Goal: Task Accomplishment & Management: Manage account settings

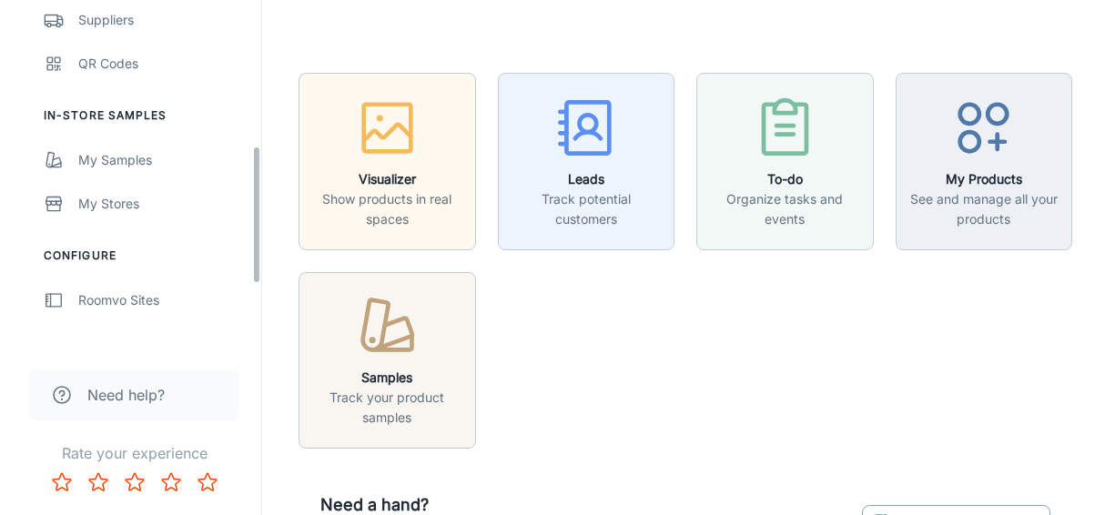
scroll to position [273, 0]
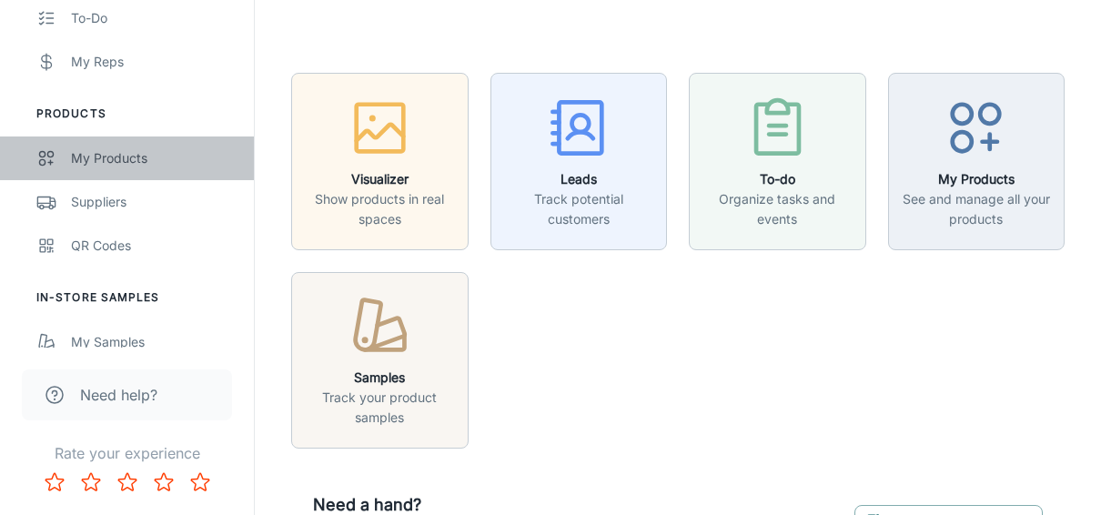
click at [123, 162] on div "My Products" at bounding box center [153, 158] width 165 height 20
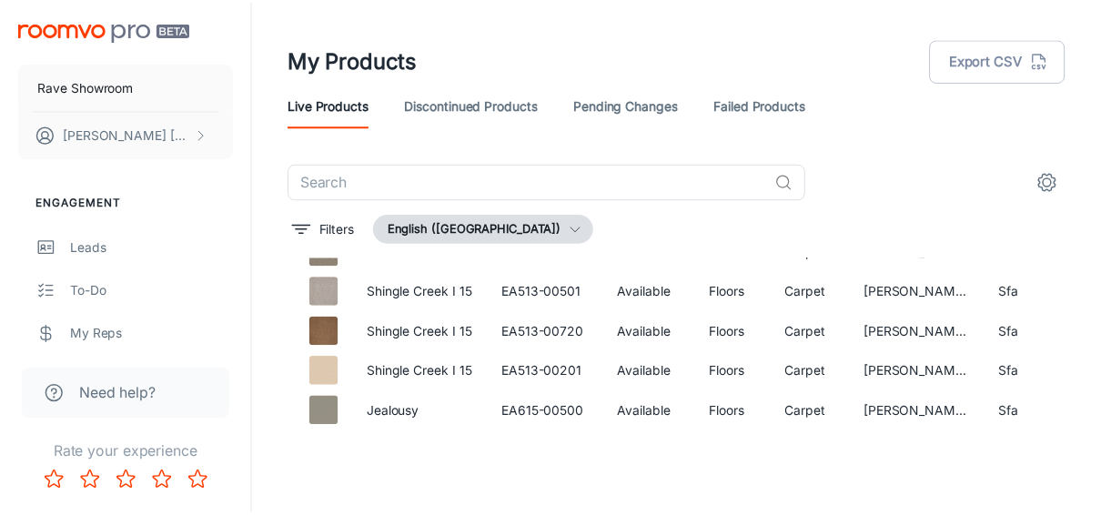
scroll to position [5597, 0]
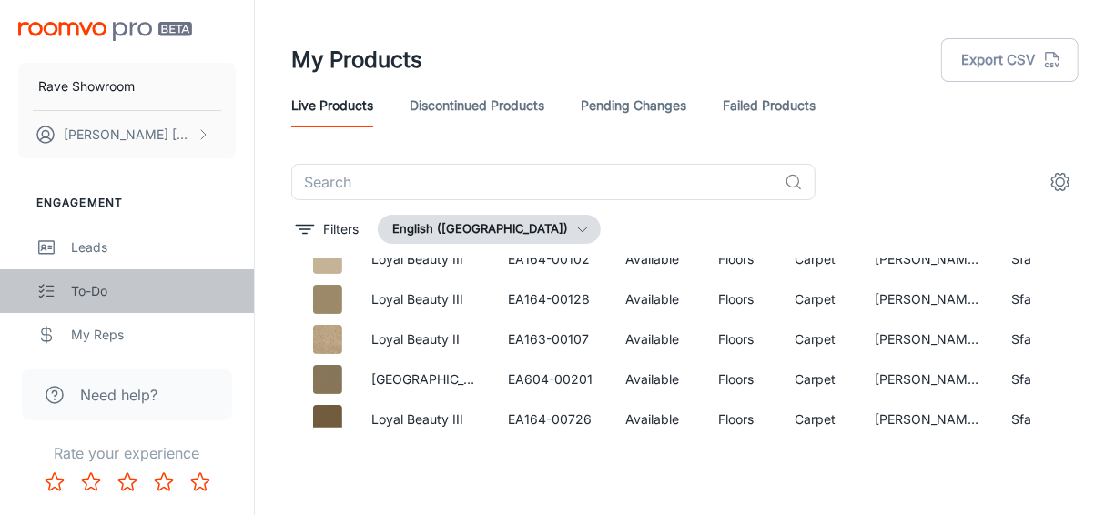
click at [85, 289] on div "To-do" at bounding box center [153, 291] width 165 height 20
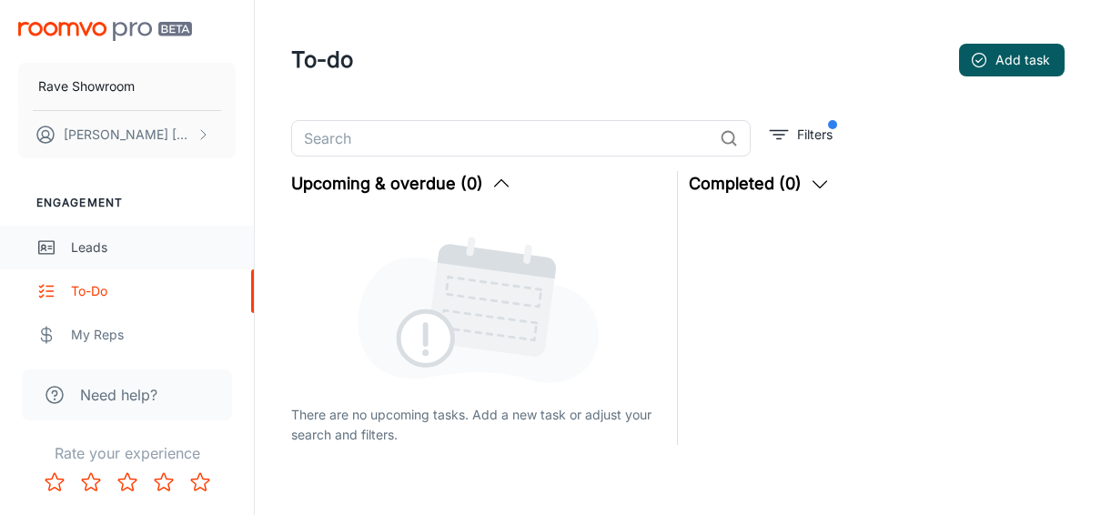
click at [90, 252] on div "Leads" at bounding box center [153, 248] width 165 height 20
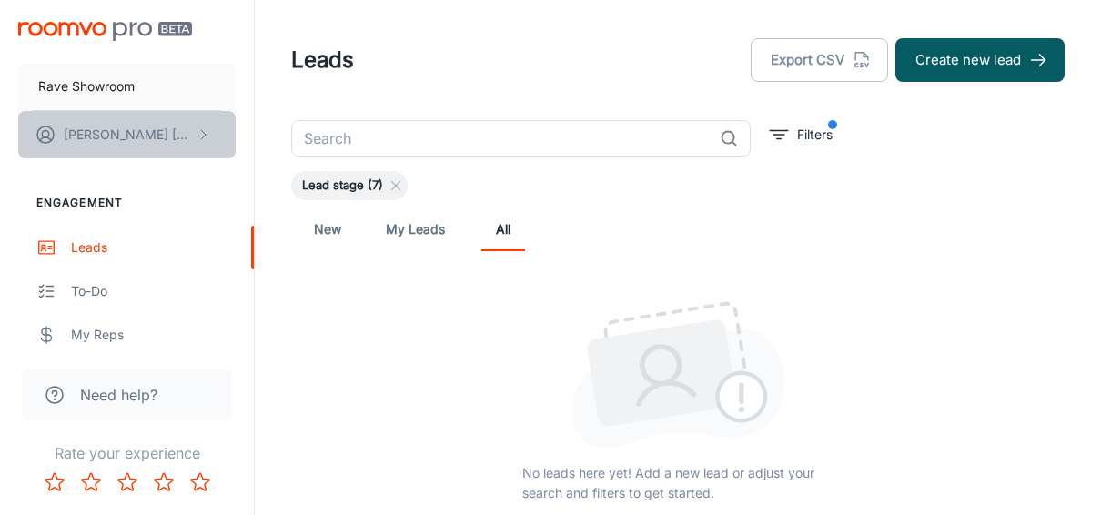
click at [124, 129] on p "[PERSON_NAME]" at bounding box center [128, 135] width 128 height 20
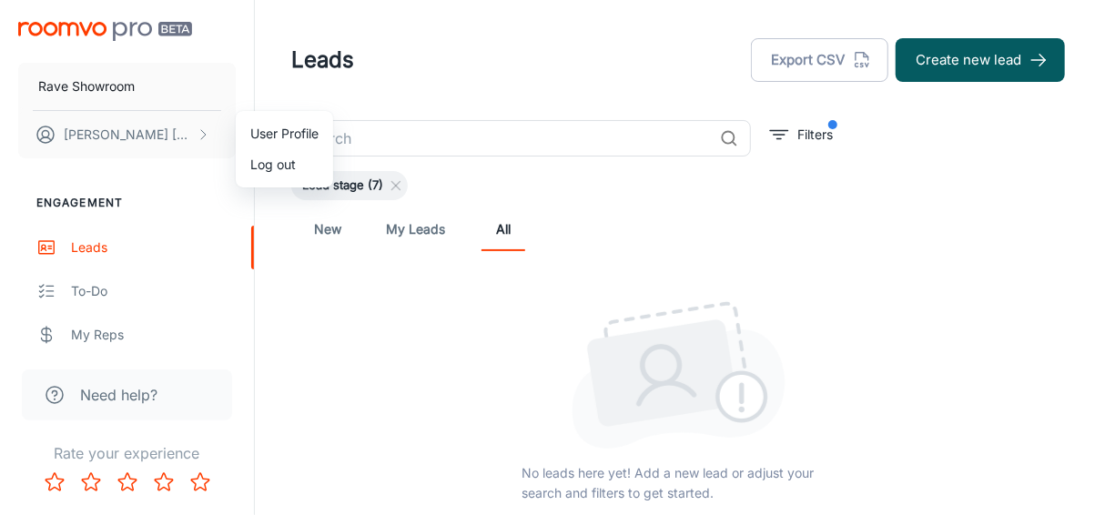
click at [95, 90] on div at bounding box center [557, 257] width 1115 height 515
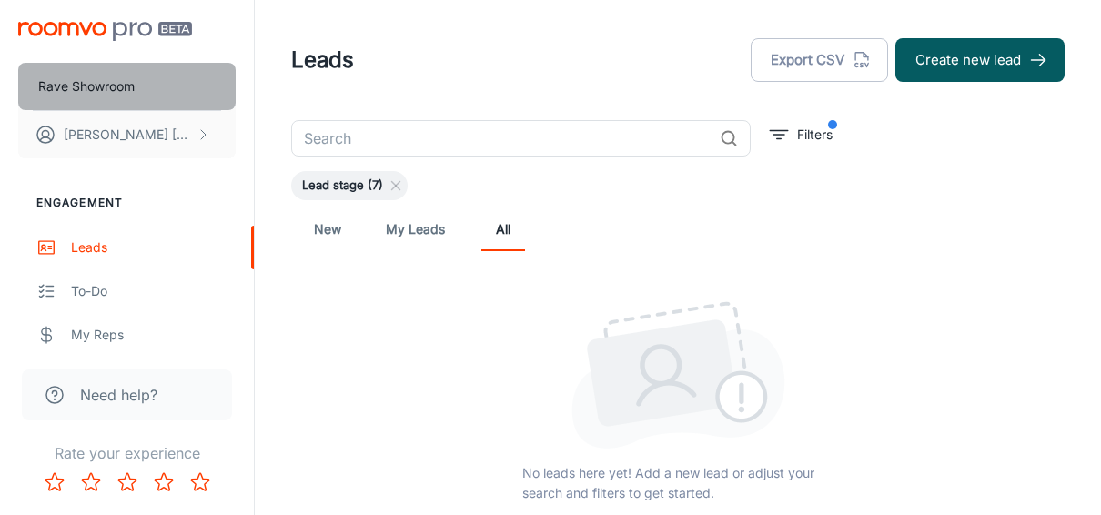
click at [59, 89] on p "Rave Showroom" at bounding box center [86, 86] width 96 height 20
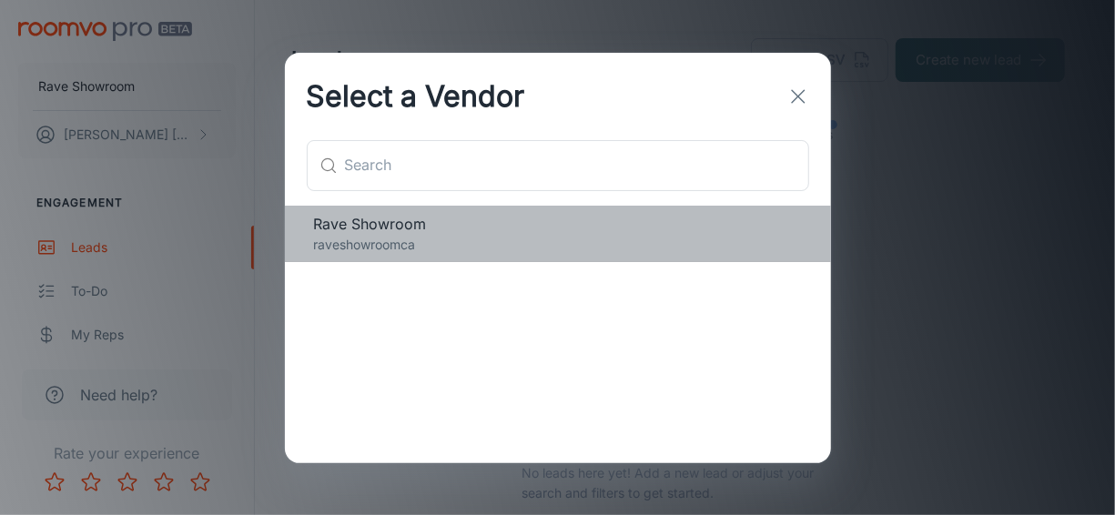
click at [658, 235] on p "raveshowroomca" at bounding box center [558, 245] width 488 height 20
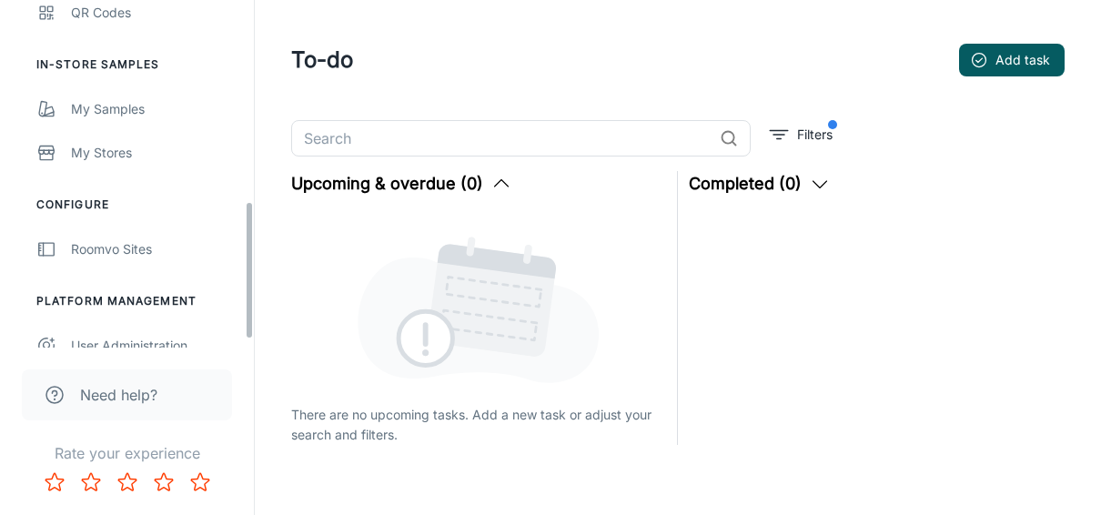
scroll to position [525, 0]
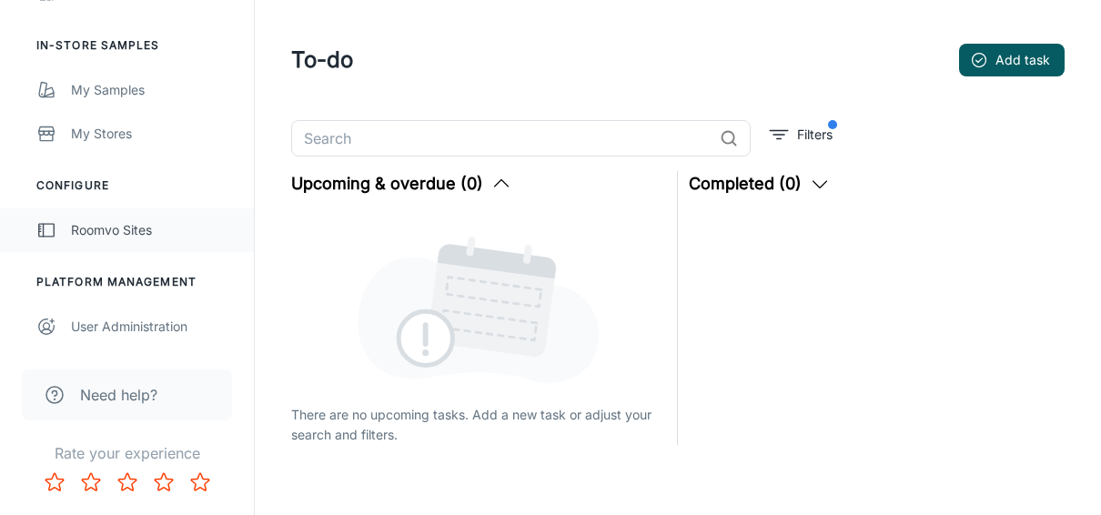
click at [118, 228] on div "Roomvo Sites" at bounding box center [153, 230] width 165 height 20
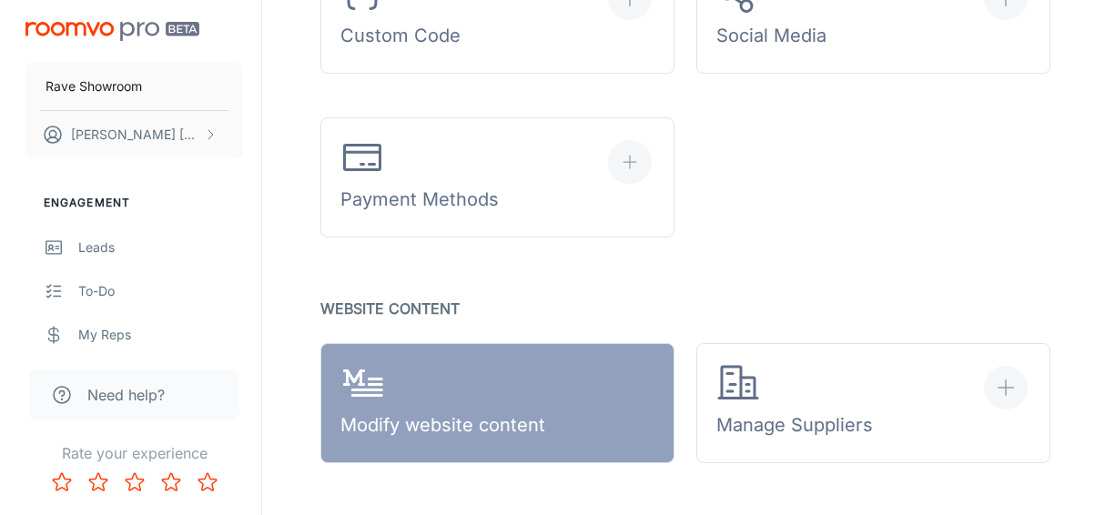
scroll to position [705, 0]
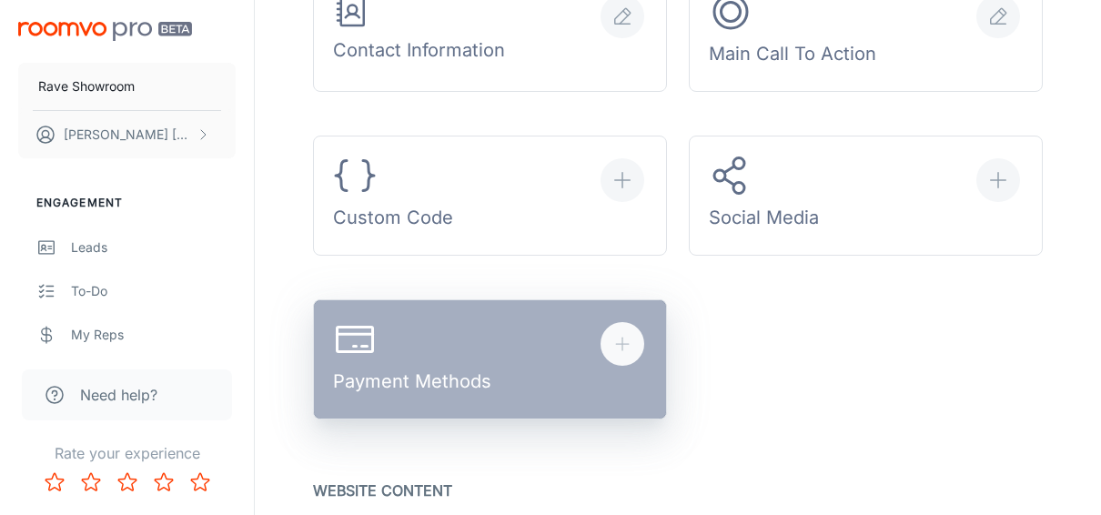
click at [644, 344] on div "button" at bounding box center [623, 344] width 44 height 44
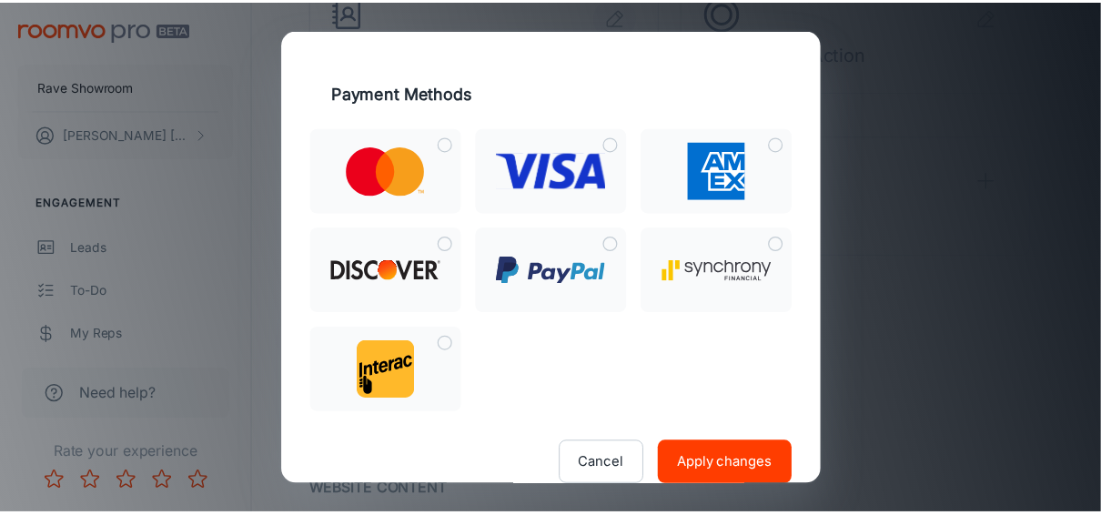
scroll to position [29, 0]
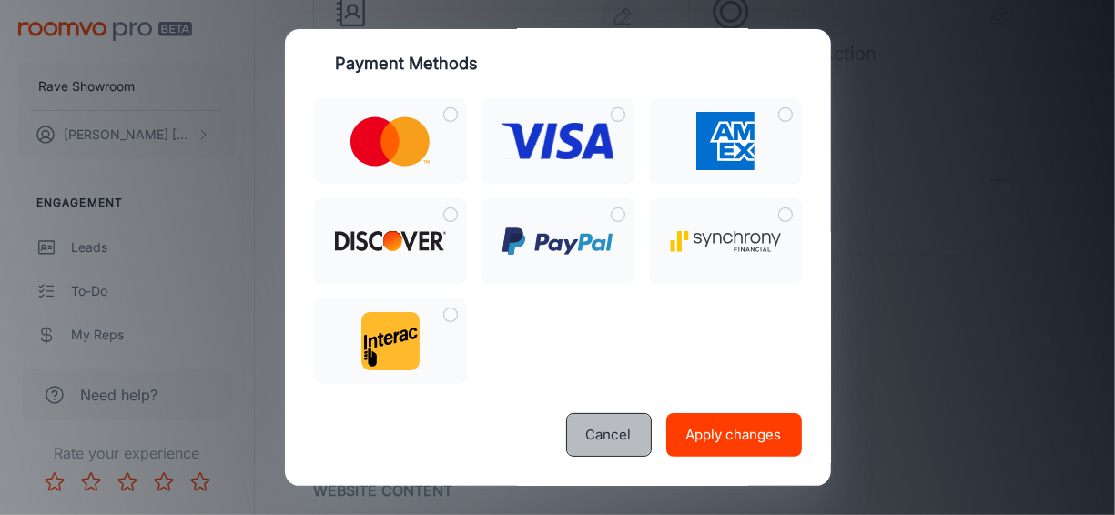
click at [608, 428] on button "Cancel" at bounding box center [609, 435] width 86 height 44
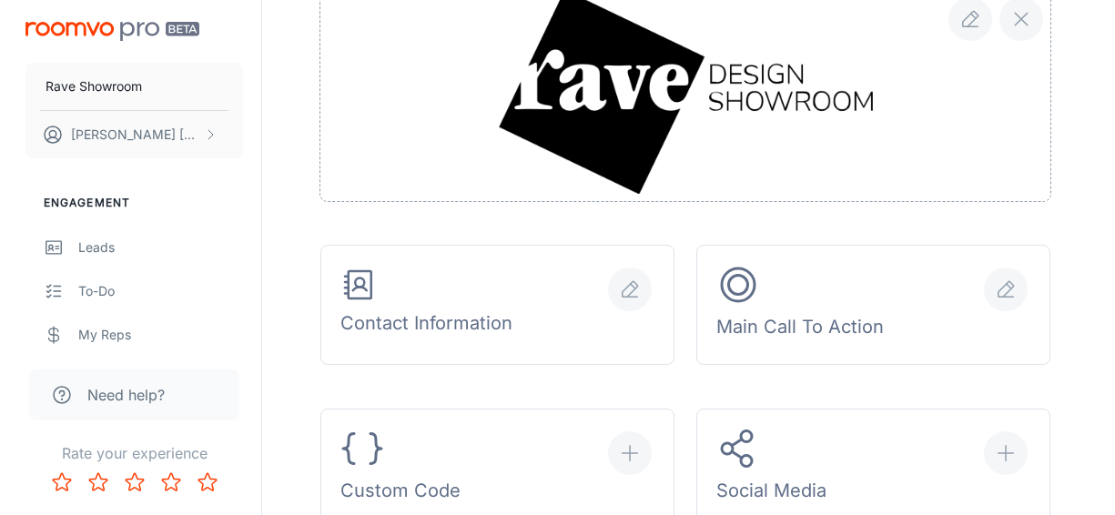
scroll to position [614, 0]
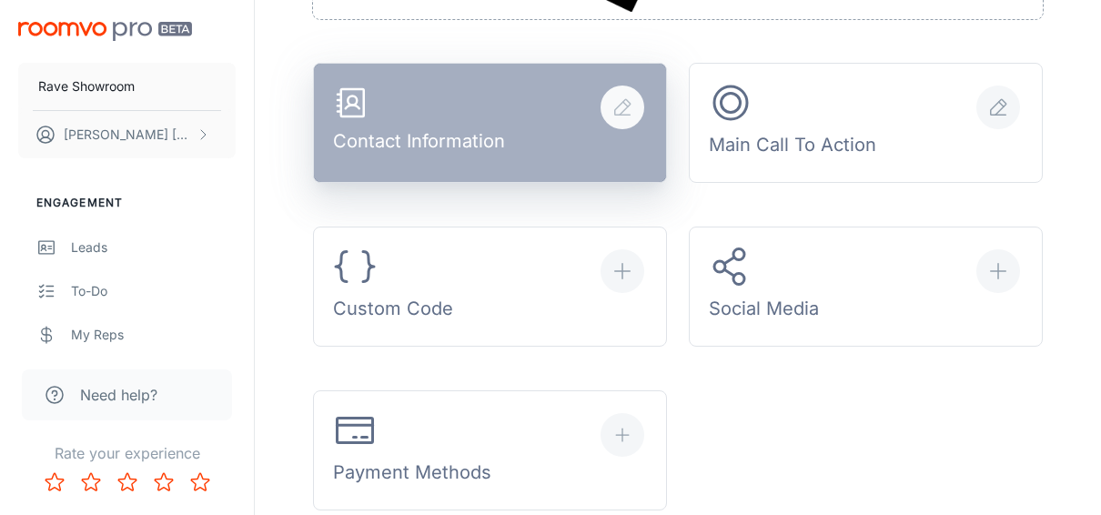
click at [487, 145] on div "Contact Information" at bounding box center [419, 123] width 172 height 77
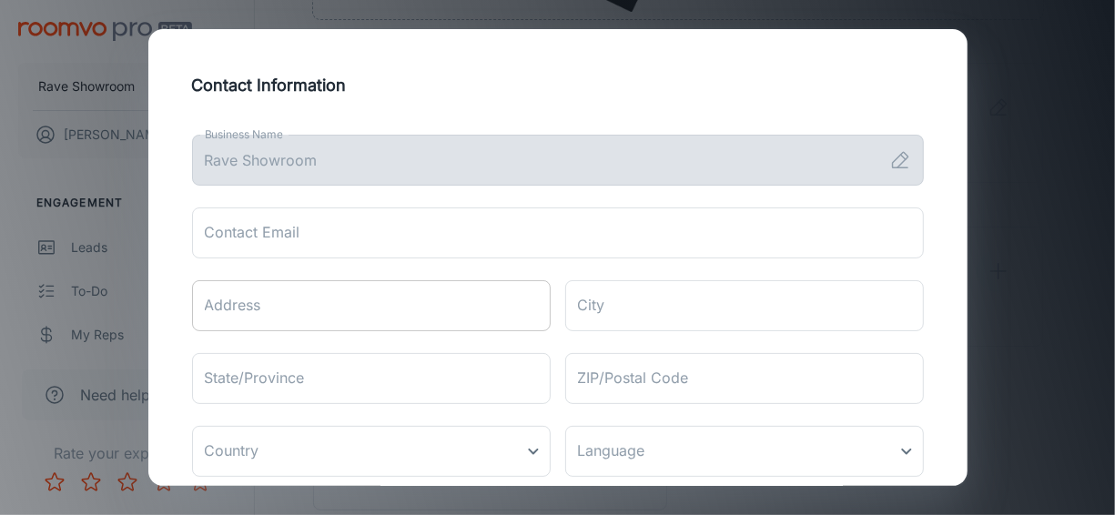
scroll to position [0, 0]
click at [891, 155] on icon at bounding box center [900, 160] width 22 height 22
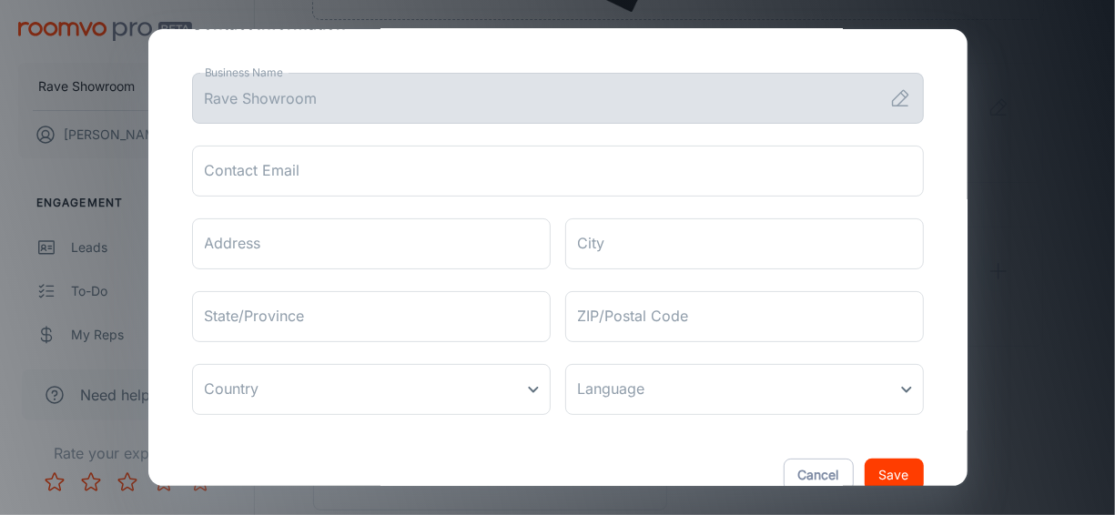
scroll to position [111, 0]
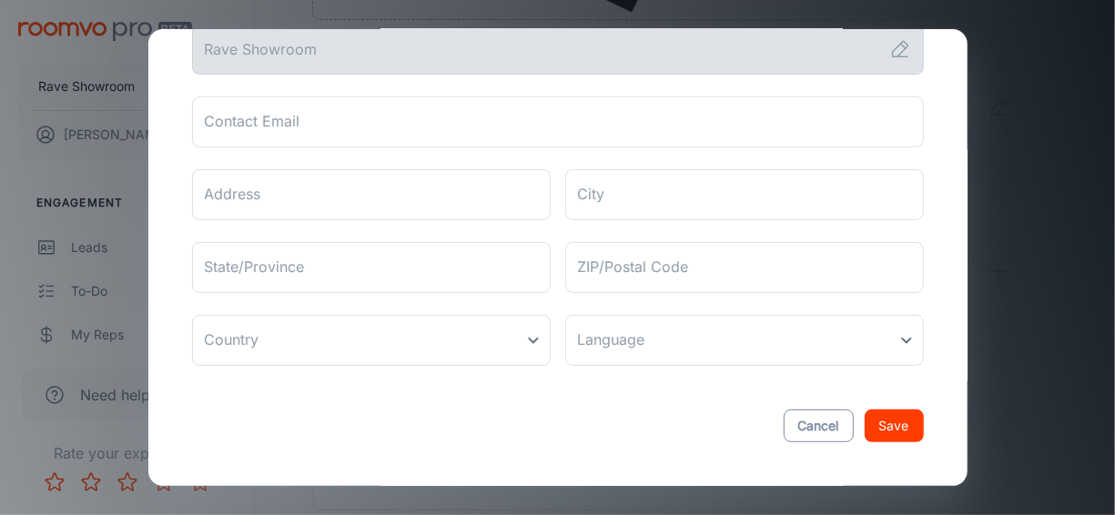
click at [807, 424] on button "Cancel" at bounding box center [819, 426] width 70 height 33
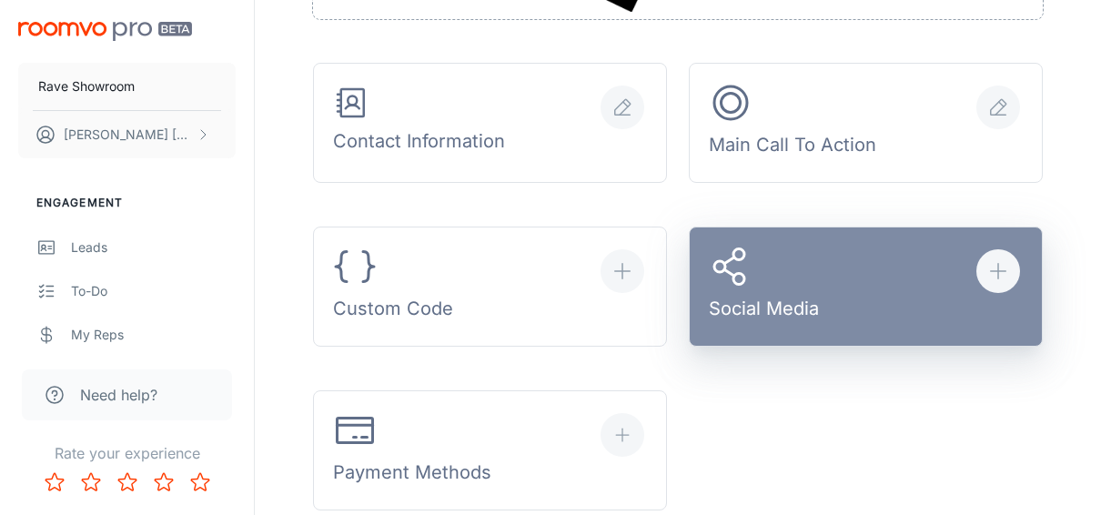
click at [804, 289] on div "Social Media" at bounding box center [764, 287] width 110 height 85
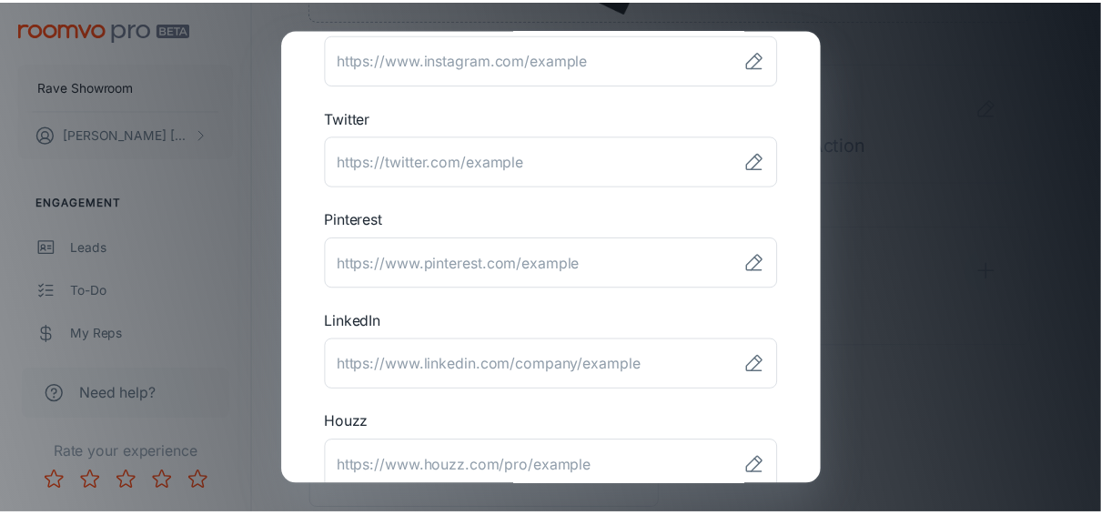
scroll to position [182, 0]
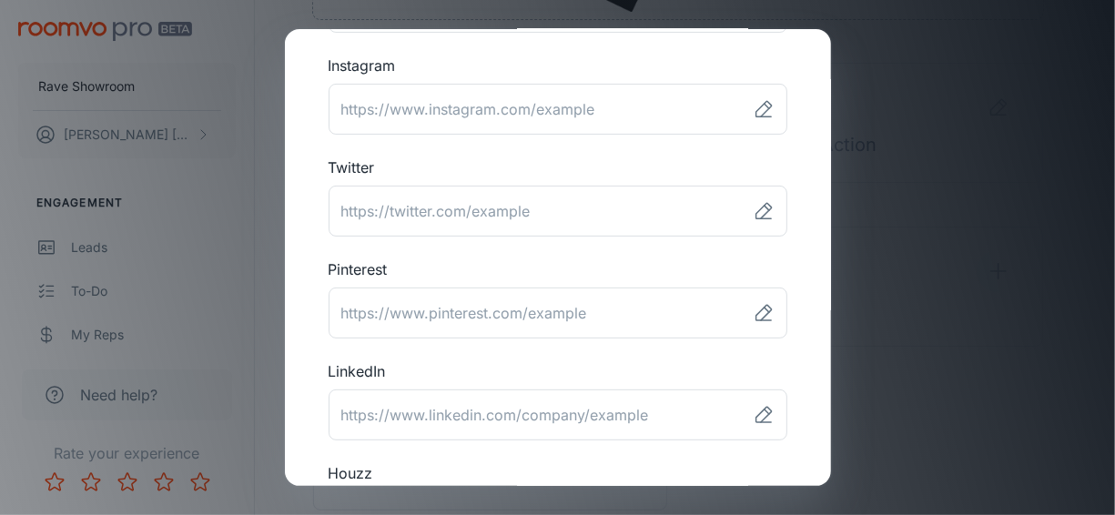
click at [1068, 206] on div "Social Media Links Facebook ​ Instagram ​ Twitter ​ Pinterest ​ LinkedIn ​ Houz…" at bounding box center [557, 257] width 1115 height 515
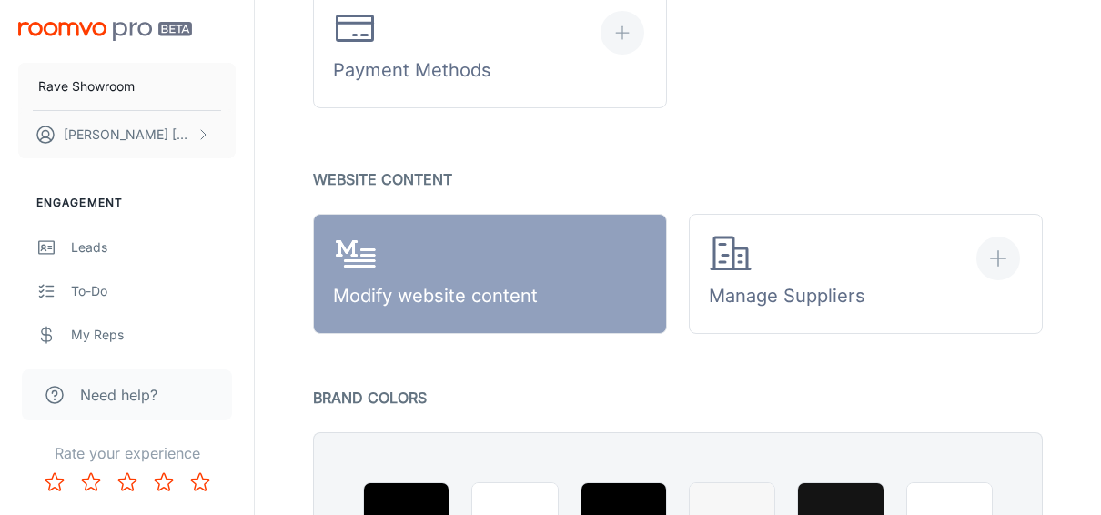
scroll to position [1161, 0]
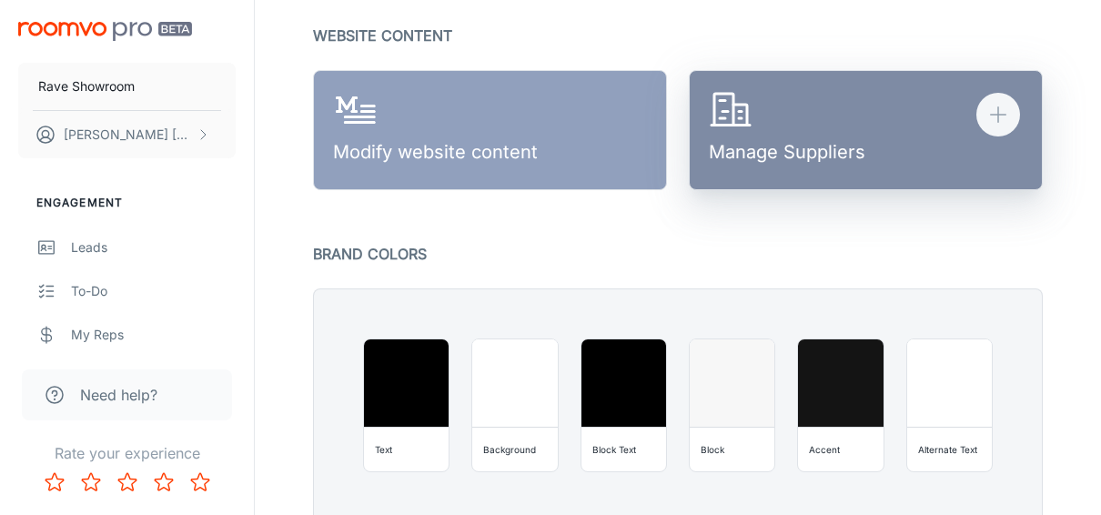
click at [751, 135] on div "Manage Suppliers" at bounding box center [787, 130] width 157 height 85
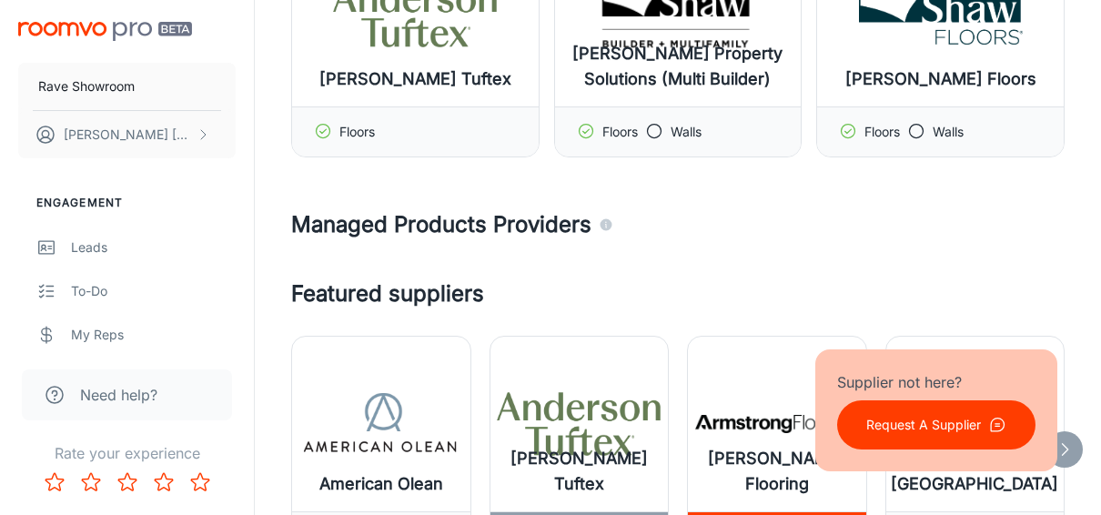
scroll to position [637, 0]
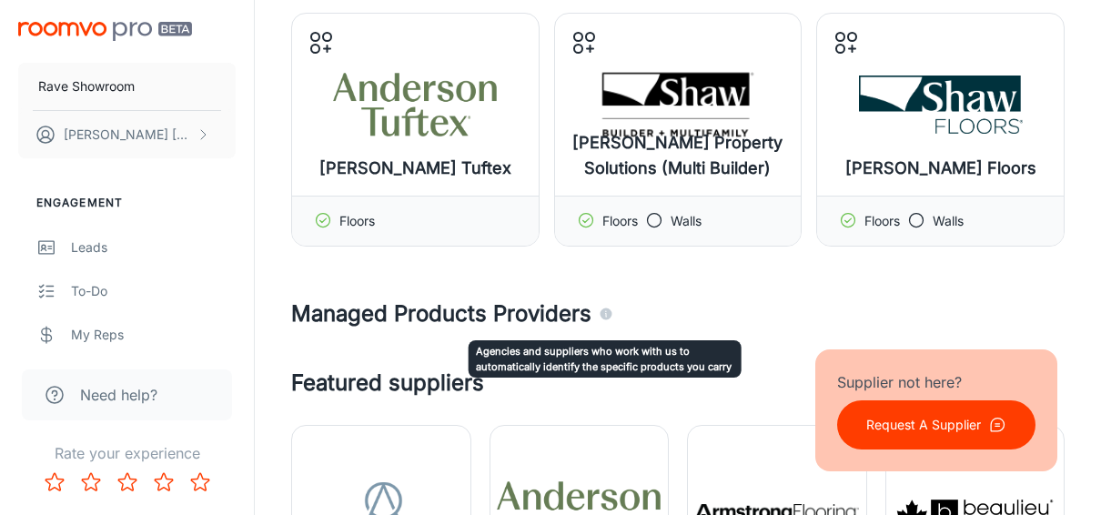
click at [603, 310] on icon "Agencies and suppliers who work with us to automatically identify the specific …" at bounding box center [607, 315] width 12 height 12
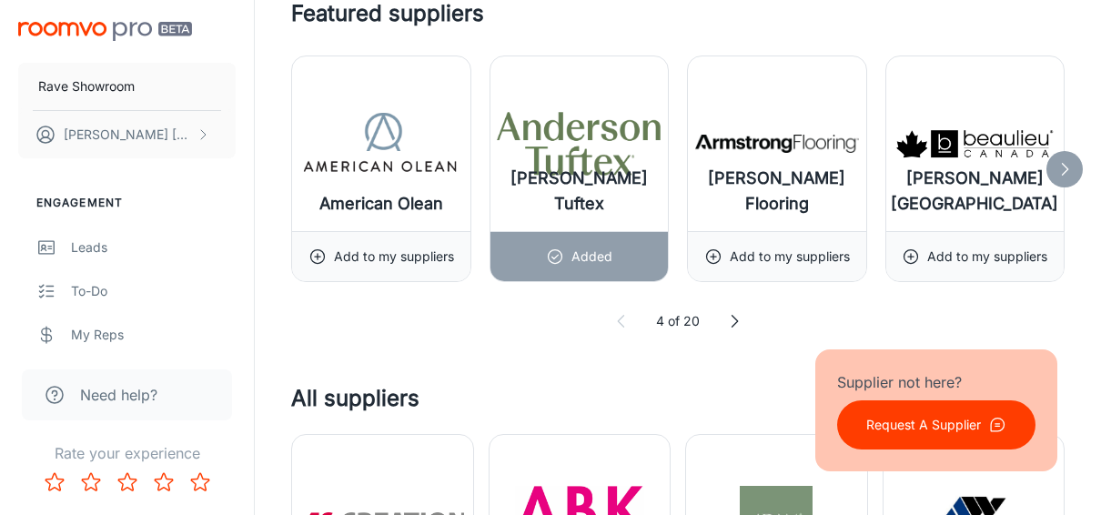
scroll to position [910, 0]
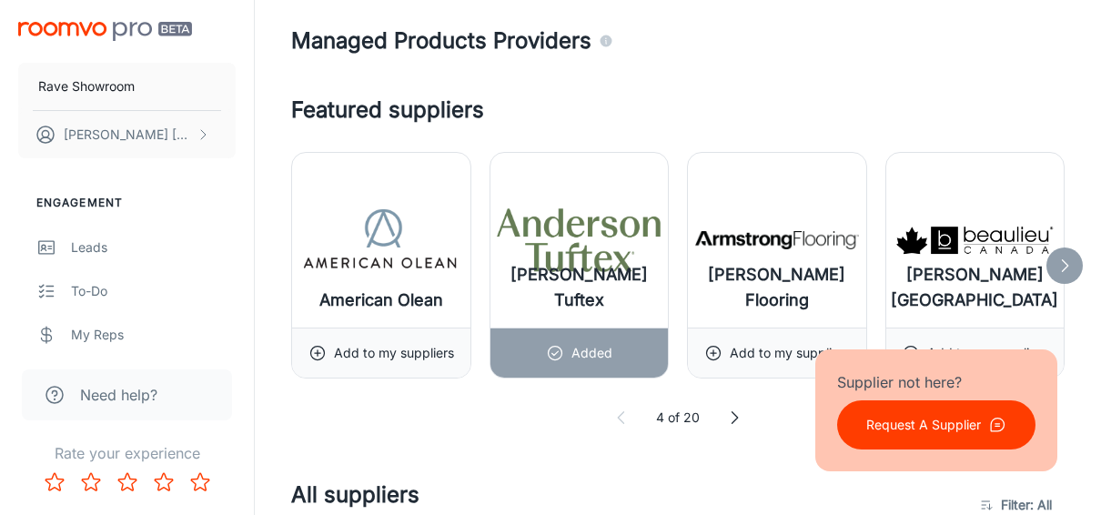
click at [1058, 257] on icon at bounding box center [1065, 266] width 18 height 18
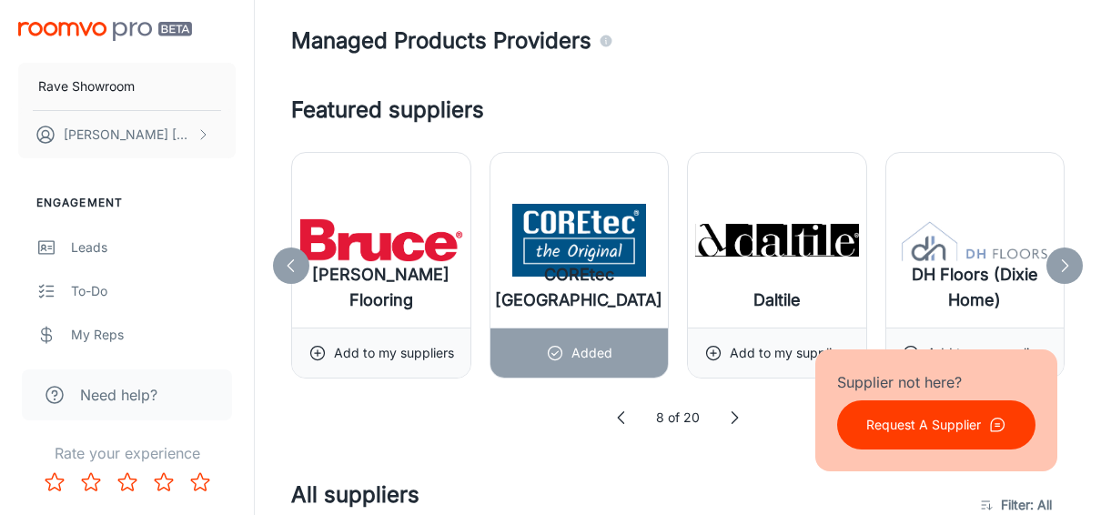
click at [1058, 257] on icon at bounding box center [1065, 266] width 18 height 18
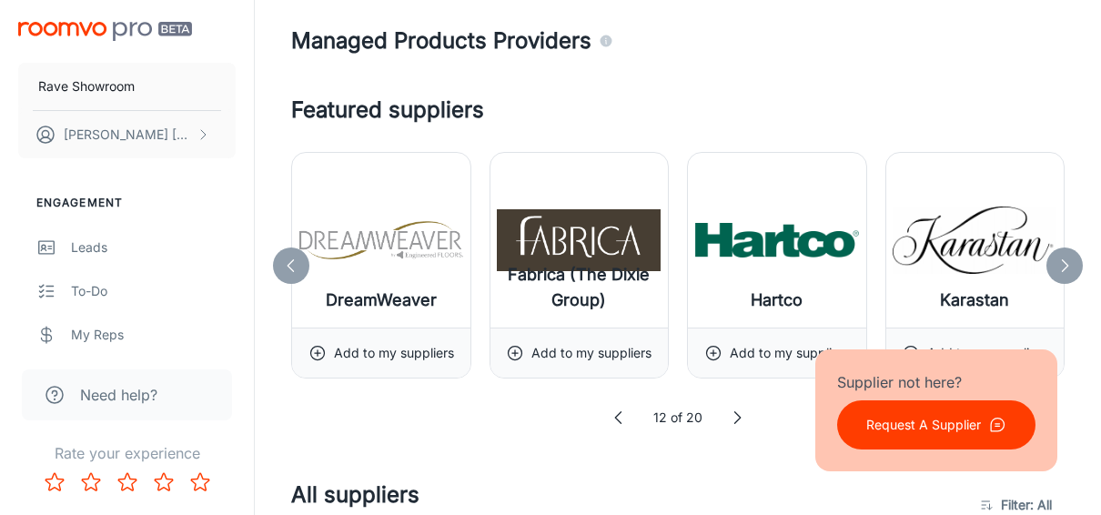
click at [1058, 257] on icon at bounding box center [1065, 266] width 18 height 18
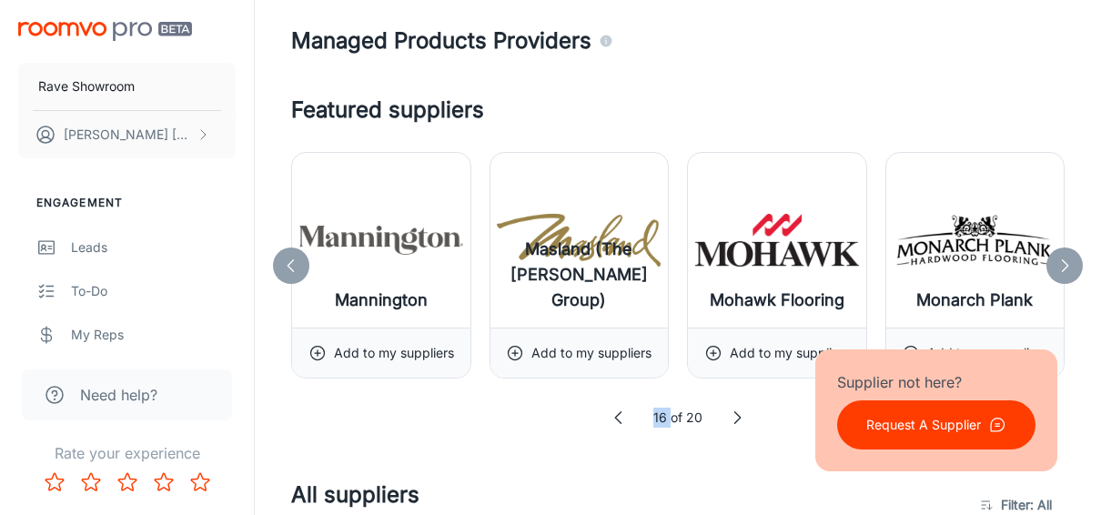
click at [1058, 257] on icon at bounding box center [1065, 266] width 18 height 18
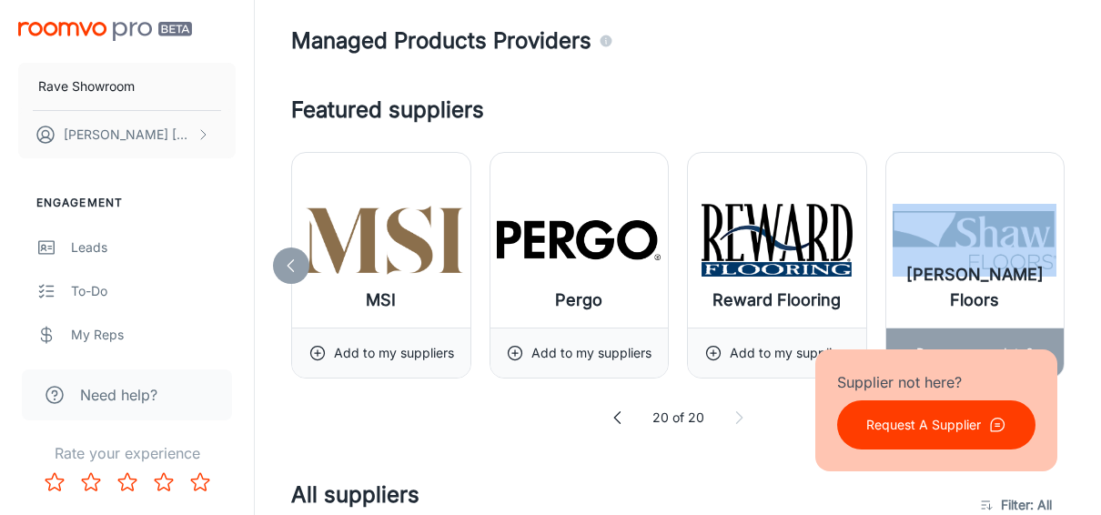
click at [1058, 253] on div "[PERSON_NAME] Floors" at bounding box center [976, 240] width 178 height 175
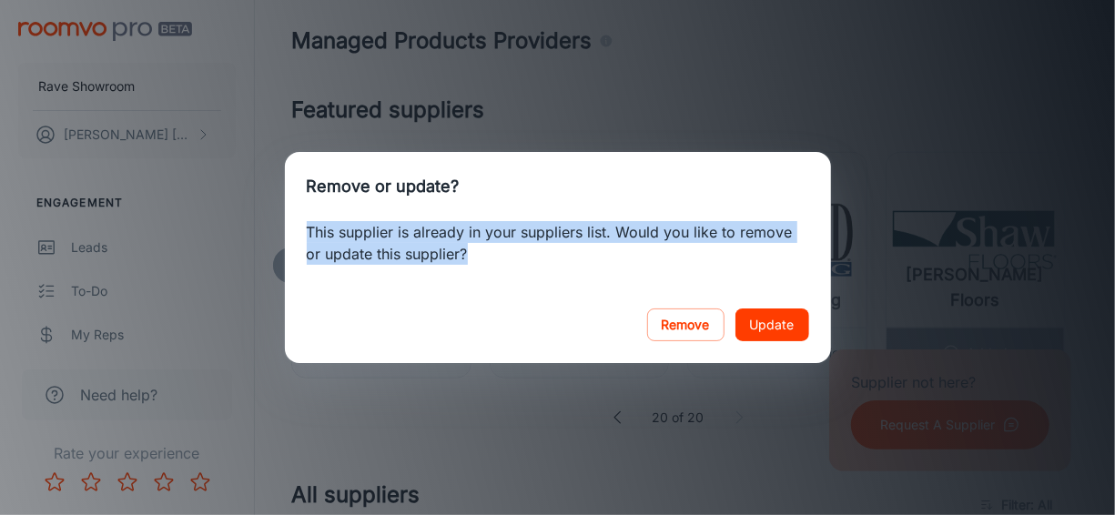
click at [1058, 253] on div "Remove or update? This supplier is already in your suppliers list. Would you li…" at bounding box center [557, 257] width 1115 height 515
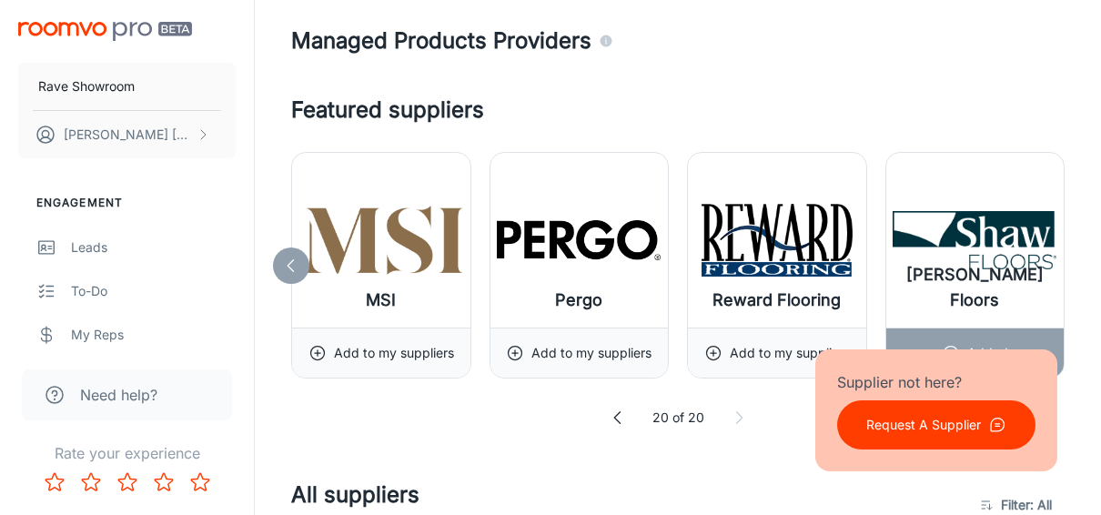
click at [611, 409] on icon at bounding box center [618, 418] width 18 height 18
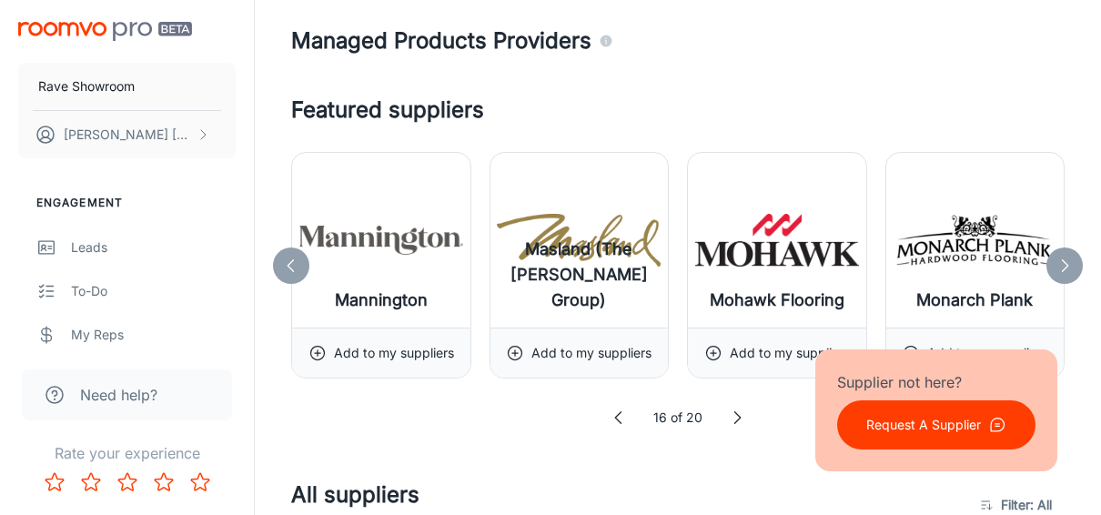
click at [1059, 258] on icon at bounding box center [1065, 266] width 18 height 18
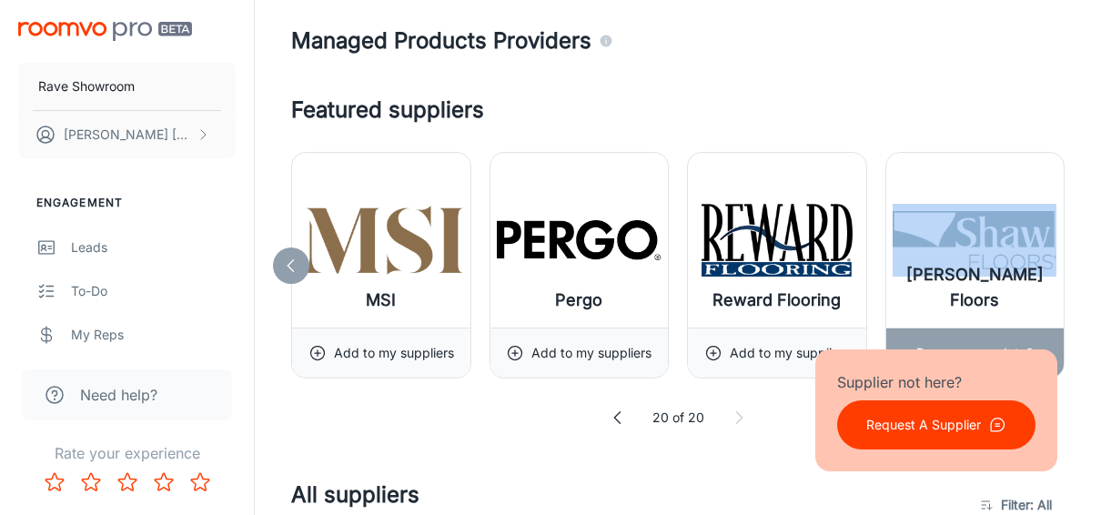
click at [1059, 258] on div "[PERSON_NAME] Floors" at bounding box center [976, 240] width 178 height 175
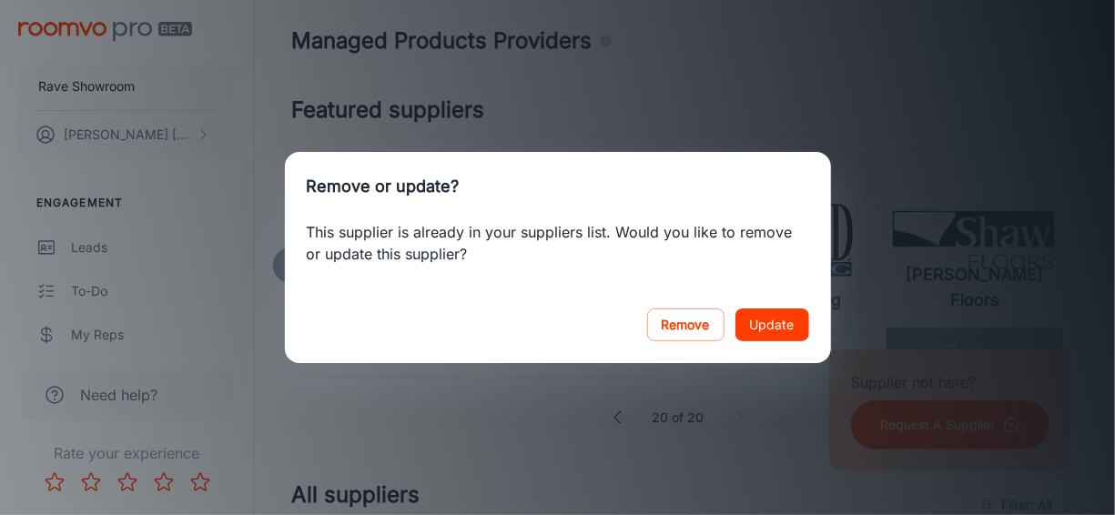
click at [851, 112] on div "Remove or update? This supplier is already in your suppliers list. Would you li…" at bounding box center [557, 257] width 1115 height 515
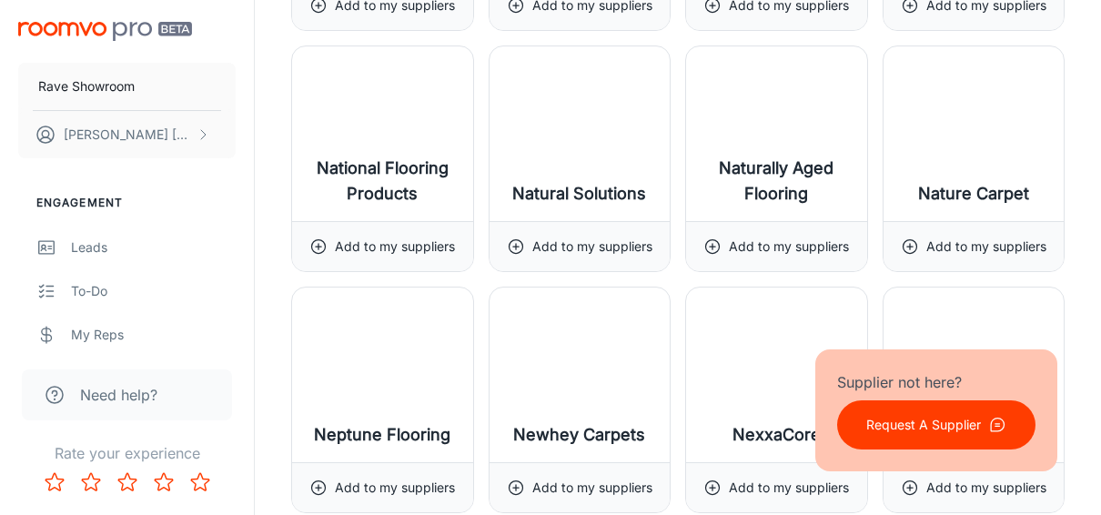
scroll to position [15262, 0]
